Goal: Information Seeking & Learning: Find specific fact

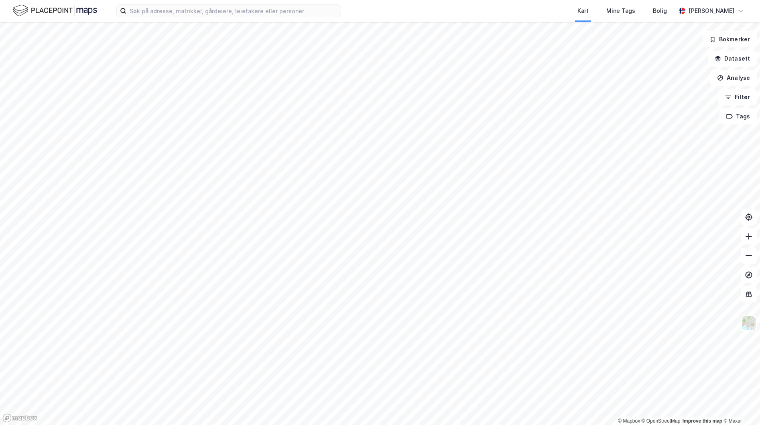
click at [759, 101] on html "Kart Mine Tags [PERSON_NAME] © Mapbox © OpenStreetMap Improve this map © Maxar …" at bounding box center [380, 212] width 760 height 425
click at [747, 254] on icon at bounding box center [748, 255] width 8 height 8
click at [750, 256] on icon at bounding box center [748, 255] width 8 height 8
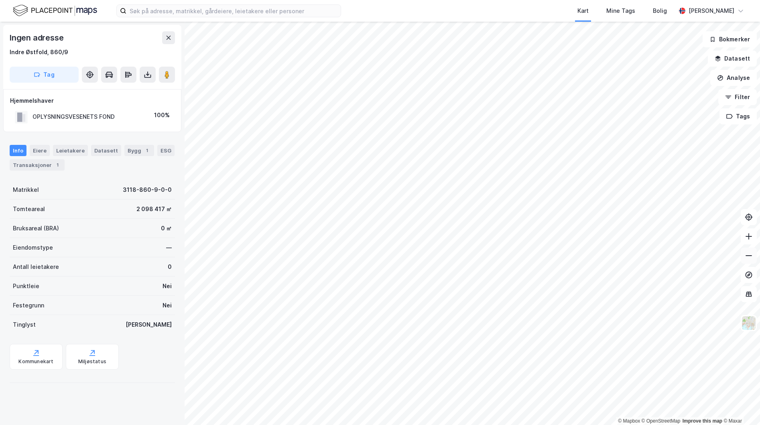
click at [752, 258] on icon at bounding box center [748, 255] width 8 height 8
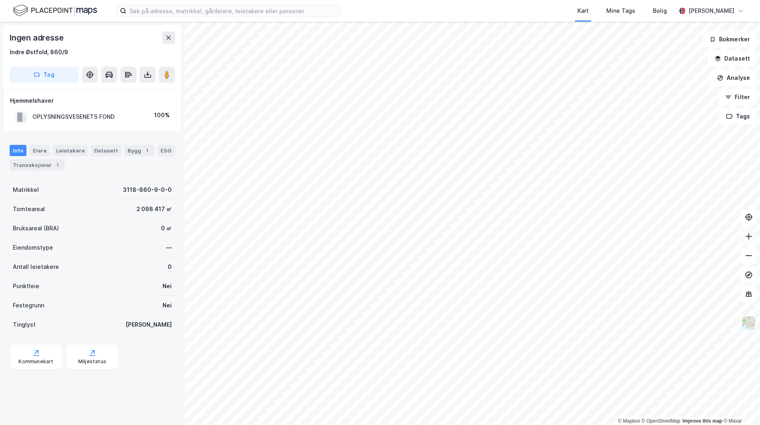
click at [752, 239] on button at bounding box center [748, 236] width 16 height 16
click at [747, 237] on icon at bounding box center [748, 236] width 8 height 8
click at [748, 237] on icon at bounding box center [748, 236] width 1 height 6
click at [750, 235] on icon at bounding box center [748, 236] width 8 height 8
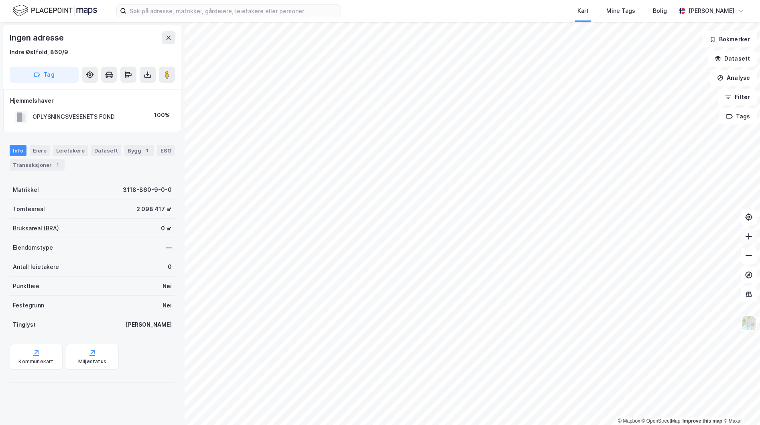
click at [743, 236] on button at bounding box center [748, 236] width 16 height 16
click at [749, 261] on button at bounding box center [748, 255] width 16 height 16
click at [744, 241] on button at bounding box center [748, 236] width 16 height 16
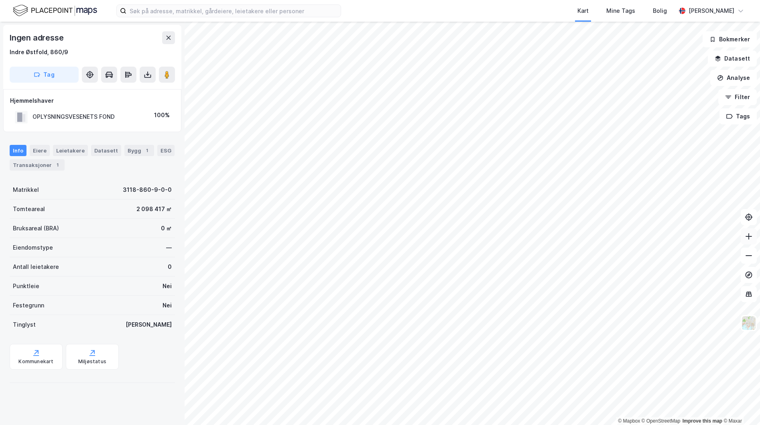
click at [751, 239] on icon at bounding box center [748, 236] width 8 height 8
click at [747, 241] on button at bounding box center [748, 236] width 16 height 16
click at [145, 125] on div "Hjemmelshaver OPLYSNINGSVESENETS FOND 100%" at bounding box center [92, 110] width 178 height 43
click at [37, 154] on div "Eiere" at bounding box center [40, 150] width 20 height 11
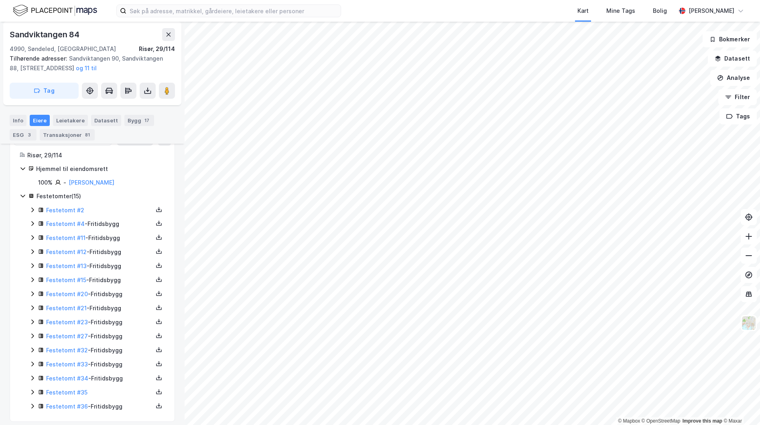
scroll to position [76, 0]
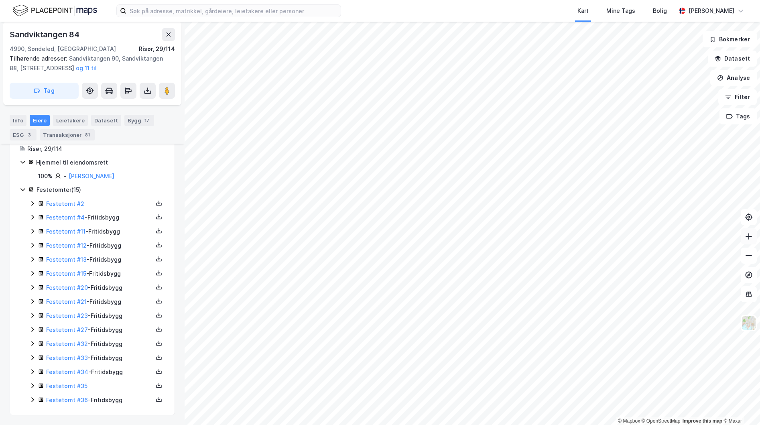
click at [744, 236] on icon at bounding box center [748, 236] width 8 height 8
click at [749, 237] on icon at bounding box center [748, 236] width 8 height 8
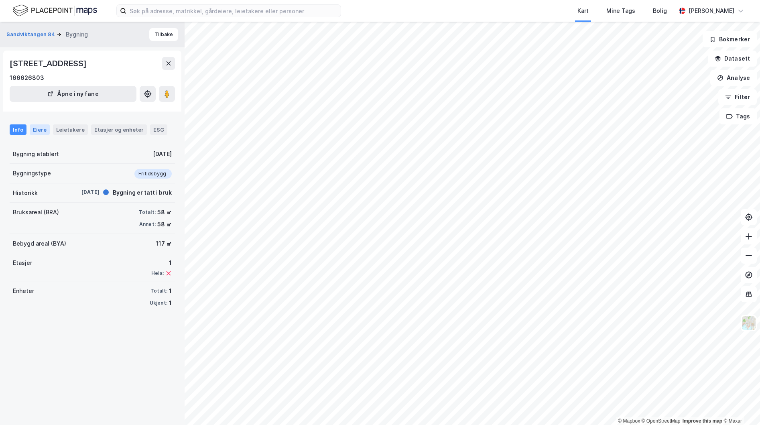
click at [31, 128] on div "Eiere" at bounding box center [40, 129] width 20 height 10
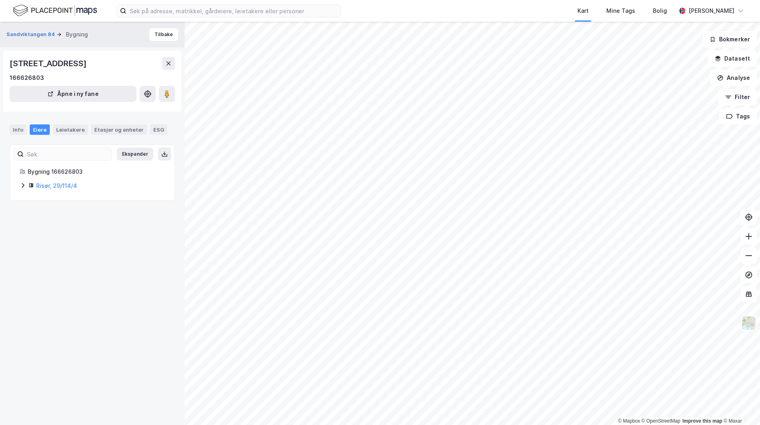
click at [24, 185] on icon at bounding box center [23, 185] width 2 height 5
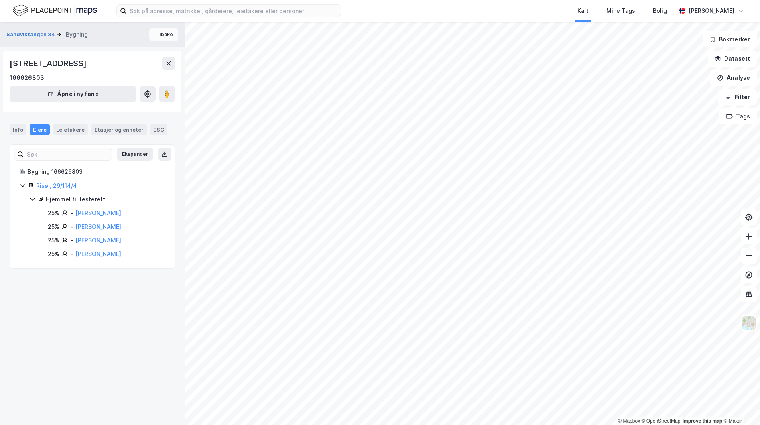
click at [152, 32] on button "Tilbake" at bounding box center [163, 34] width 29 height 13
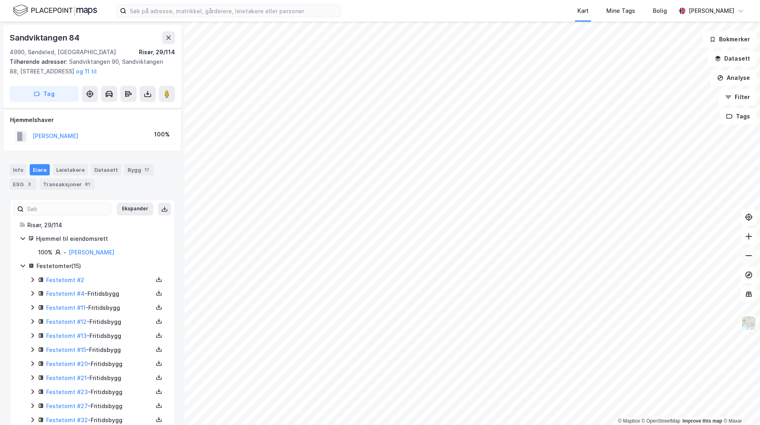
click at [749, 257] on icon at bounding box center [748, 255] width 8 height 8
click at [171, 40] on icon at bounding box center [168, 37] width 6 height 6
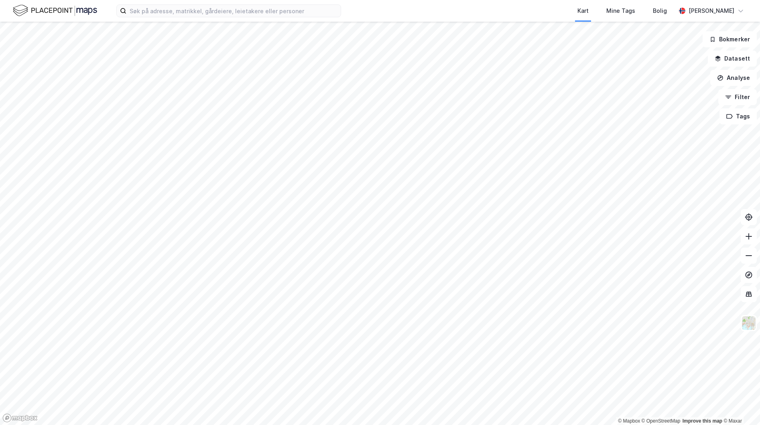
click at [254, 424] on html "Kart Mine Tags [PERSON_NAME] © Mapbox © OpenStreetMap Improve this map © Maxar …" at bounding box center [380, 212] width 760 height 425
click at [754, 260] on button at bounding box center [748, 255] width 16 height 16
click at [454, 424] on html "Kart Mine Tags [PERSON_NAME] © Mapbox © OpenStreetMap Improve this map © Maxar …" at bounding box center [380, 212] width 760 height 425
click at [245, 8] on input at bounding box center [233, 11] width 214 height 12
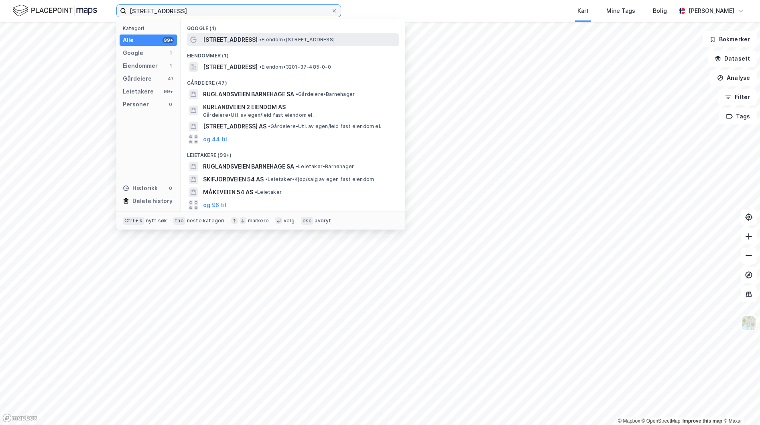
type input "[STREET_ADDRESS]"
click at [279, 38] on span "• Eiendom • [STREET_ADDRESS]" at bounding box center [296, 39] width 75 height 6
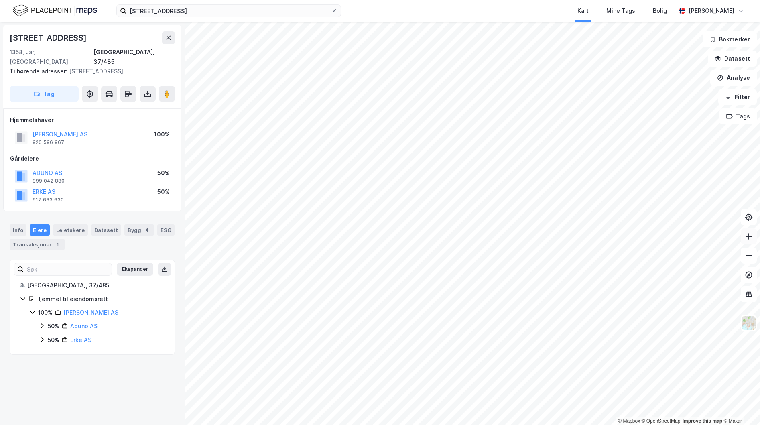
click at [752, 240] on button at bounding box center [748, 236] width 16 height 16
click at [39, 239] on div "Transaksjoner 1" at bounding box center [37, 244] width 55 height 11
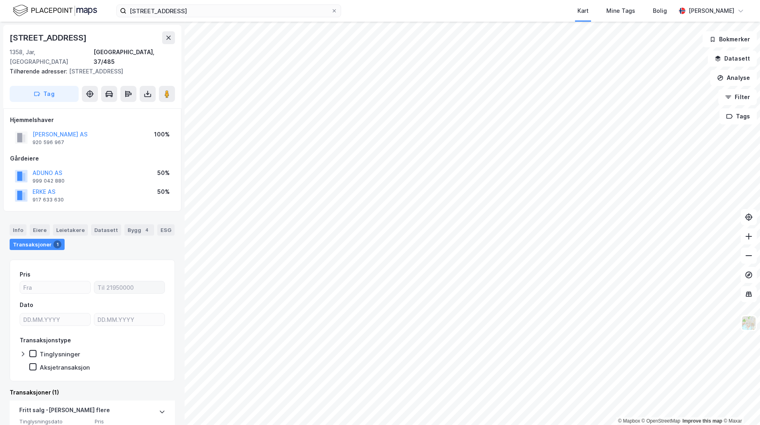
scroll to position [83, 0]
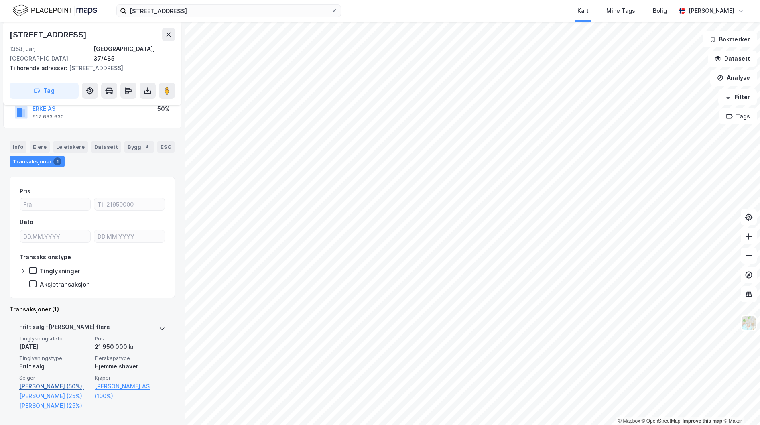
click at [58, 381] on link "[PERSON_NAME] (50%)," at bounding box center [54, 386] width 71 height 10
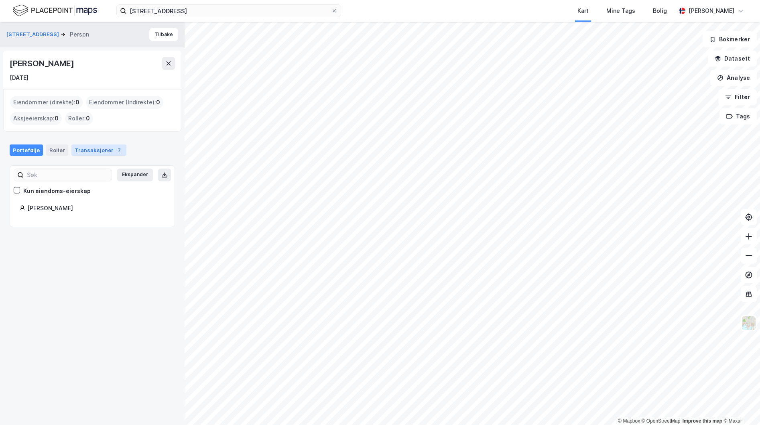
click at [115, 150] on div "7" at bounding box center [119, 150] width 8 height 8
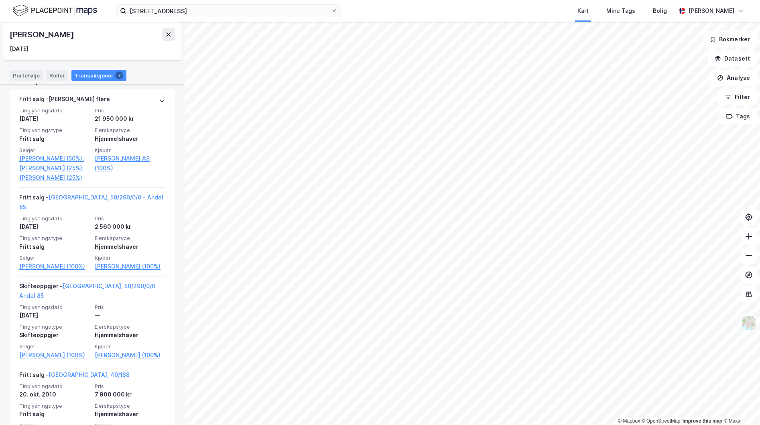
scroll to position [193, 0]
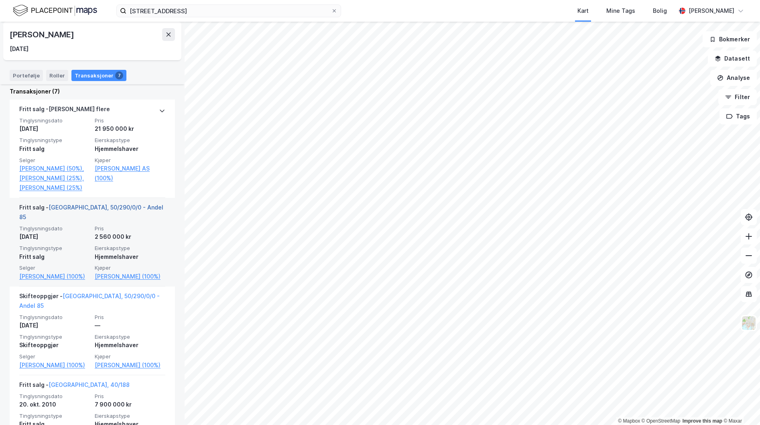
click at [68, 218] on link "[GEOGRAPHIC_DATA], 50/290/0/0 - Andel 85" at bounding box center [91, 212] width 144 height 16
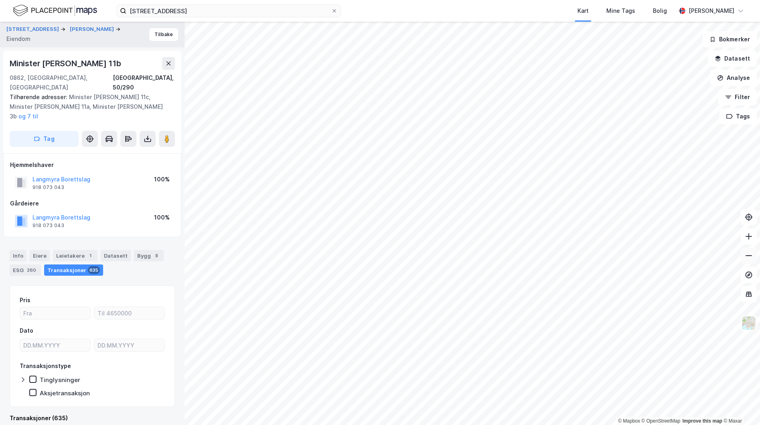
click at [752, 260] on button at bounding box center [748, 255] width 16 height 16
